Goal: Navigation & Orientation: Understand site structure

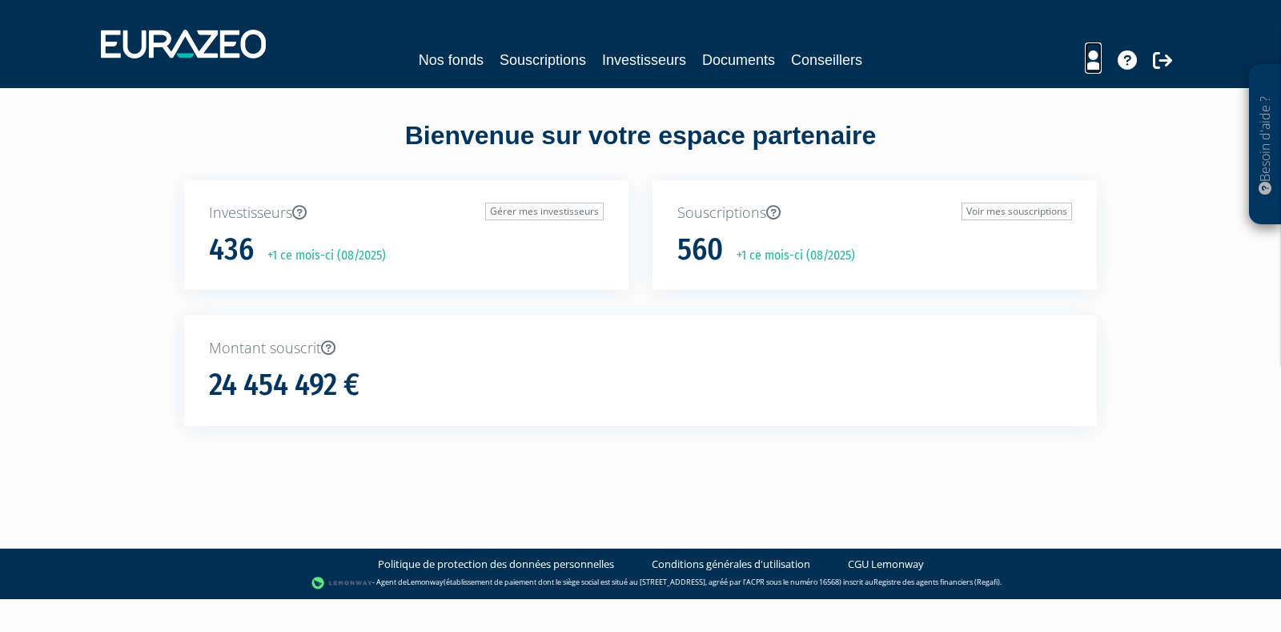
click at [1098, 68] on icon at bounding box center [1093, 59] width 17 height 19
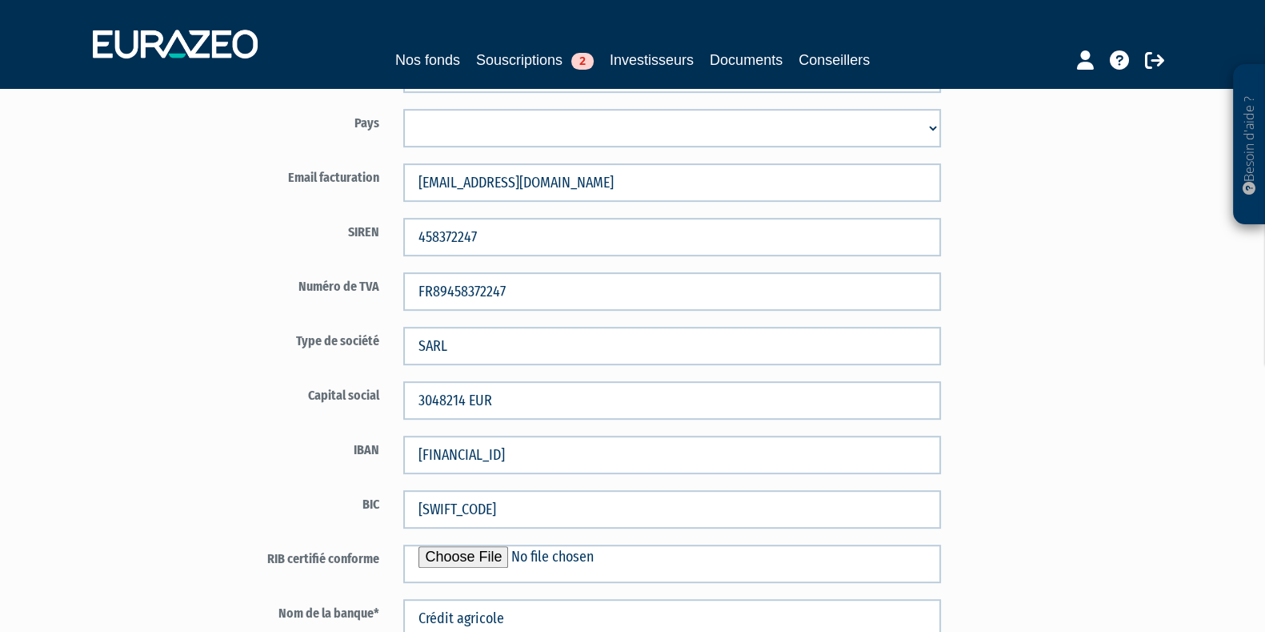
scroll to position [620, 0]
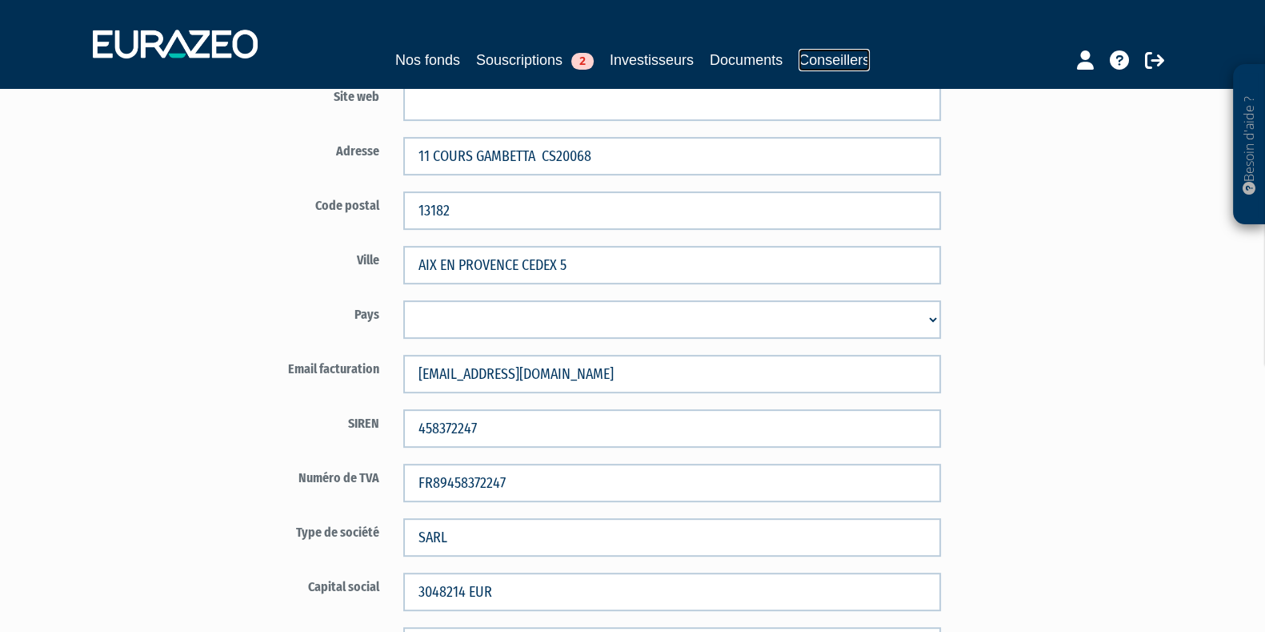
click at [845, 59] on link "Conseillers" at bounding box center [834, 60] width 71 height 22
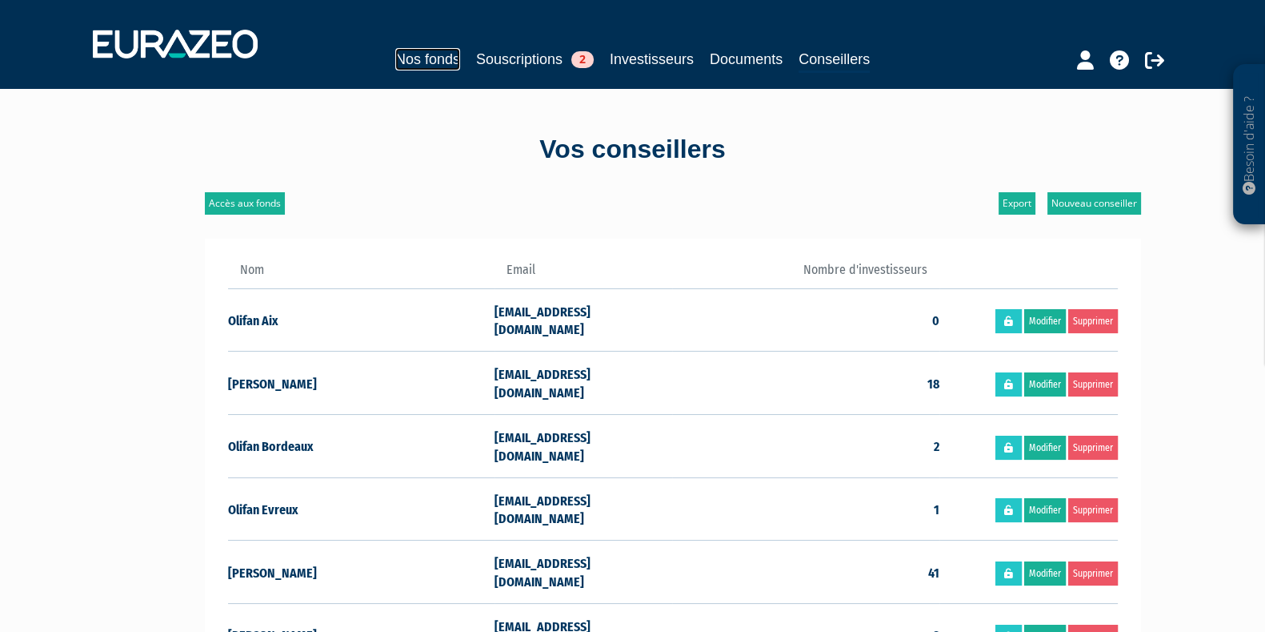
click at [424, 50] on link "Nos fonds" at bounding box center [427, 59] width 65 height 22
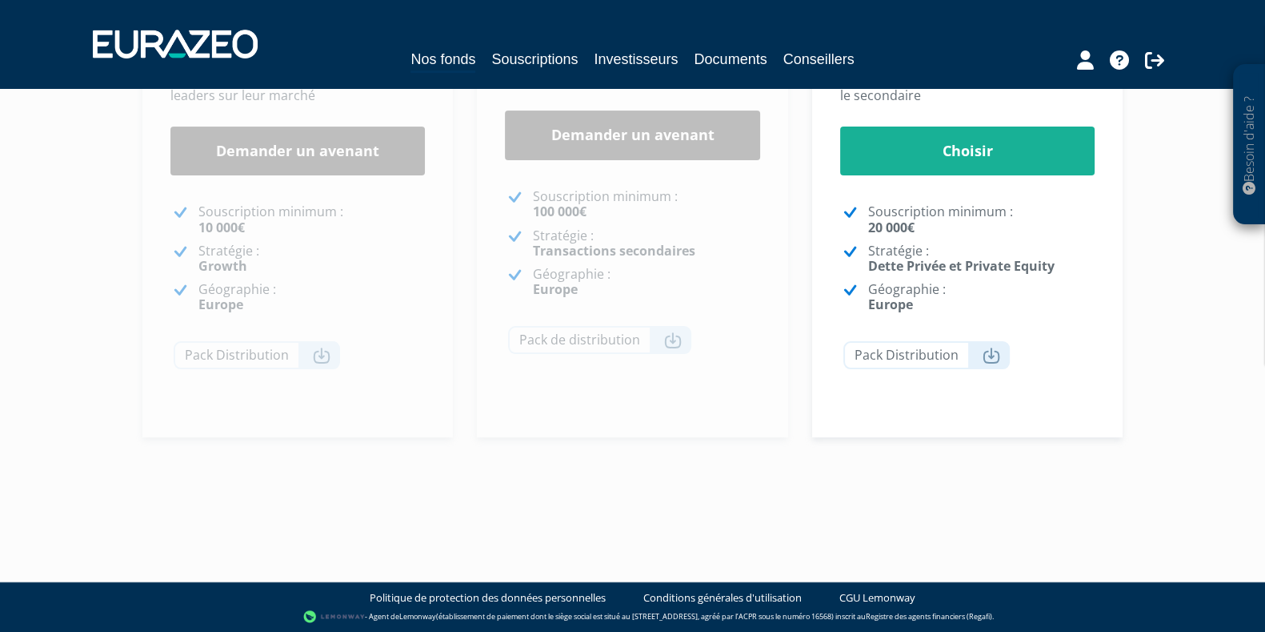
scroll to position [463, 0]
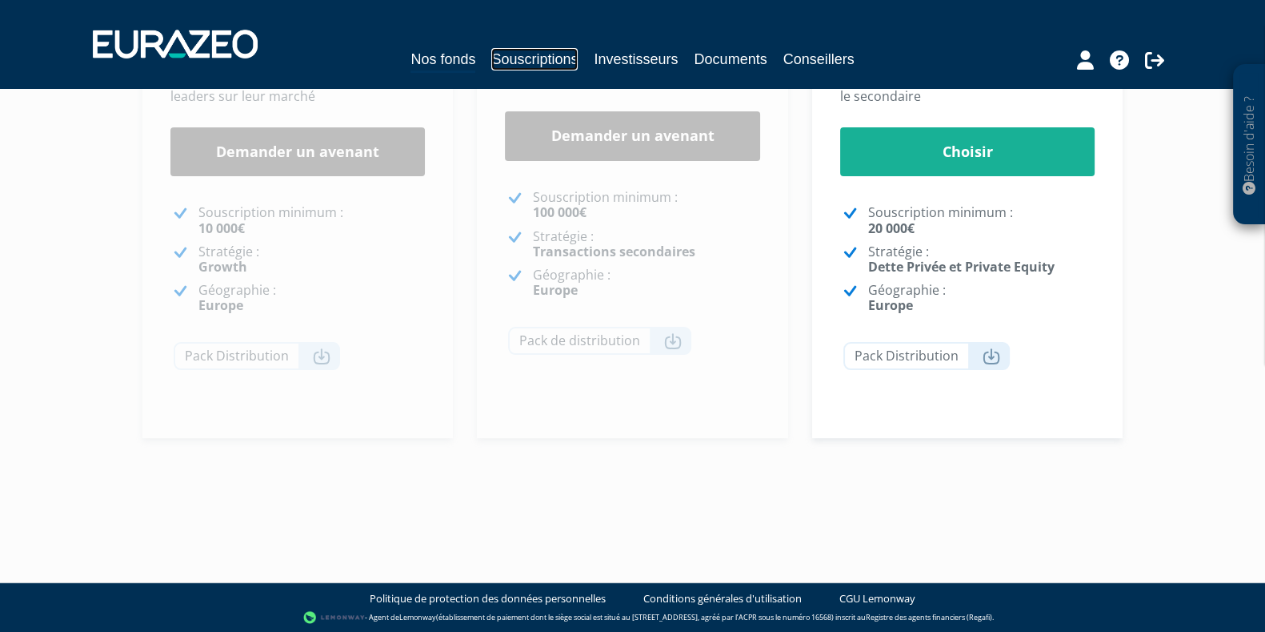
click at [532, 53] on link "Souscriptions" at bounding box center [534, 59] width 86 height 22
click at [643, 50] on link "Investisseurs" at bounding box center [636, 59] width 84 height 22
